Goal: Ask a question

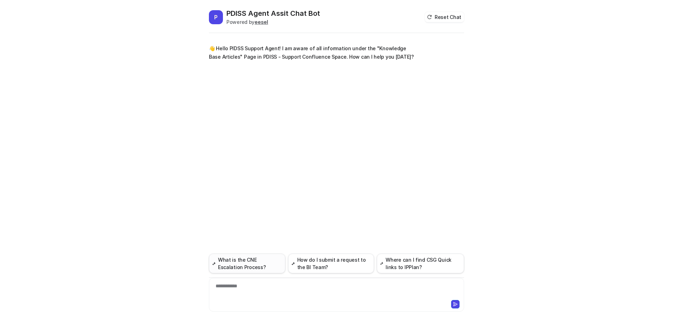
click at [243, 266] on button "What is the CNE Escalation Process?" at bounding box center [247, 263] width 76 height 20
click at [260, 290] on div "**********" at bounding box center [337, 290] width 252 height 16
click at [282, 286] on div at bounding box center [337, 290] width 252 height 16
click at [450, 303] on div at bounding box center [398, 304] width 122 height 8
click at [454, 303] on icon at bounding box center [455, 303] width 5 height 5
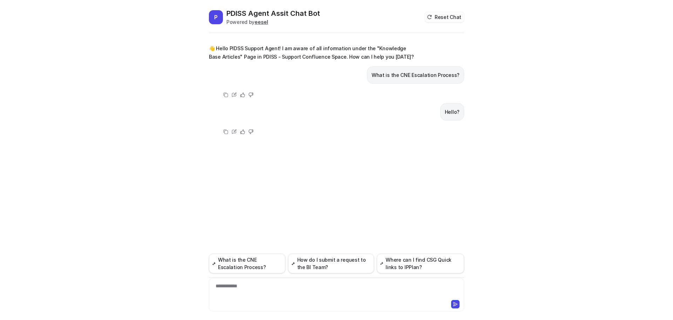
click at [444, 18] on button "Reset Chat" at bounding box center [444, 17] width 39 height 10
click at [260, 264] on button "What is the CNE Escalation Process?" at bounding box center [247, 263] width 76 height 20
